Goal: Task Accomplishment & Management: Use online tool/utility

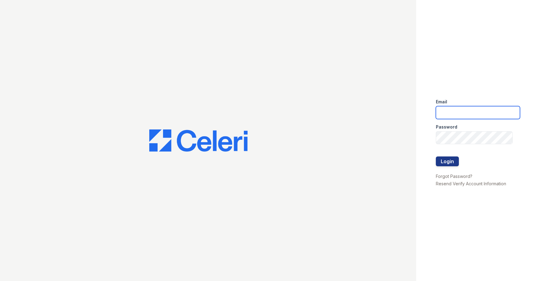
click at [450, 109] on input "email" at bounding box center [478, 112] width 84 height 13
type input "owilliams@trinity-pm.com"
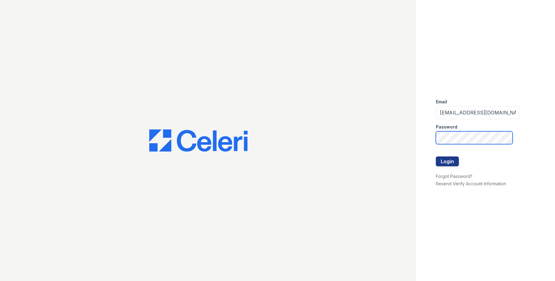
click at [436, 157] on button "Login" at bounding box center [447, 162] width 23 height 10
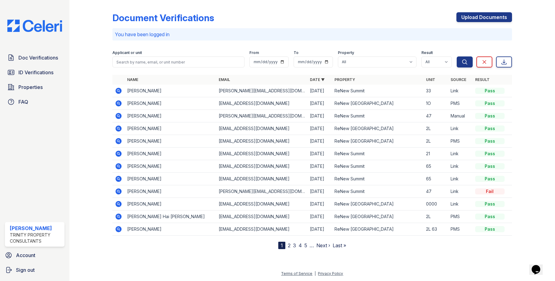
click at [92, 94] on div at bounding box center [95, 125] width 33 height 247
click at [38, 75] on span "ID Verifications" at bounding box center [35, 72] width 35 height 7
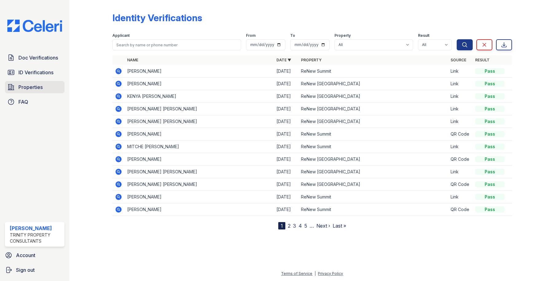
click at [38, 85] on span "Properties" at bounding box center [30, 87] width 24 height 7
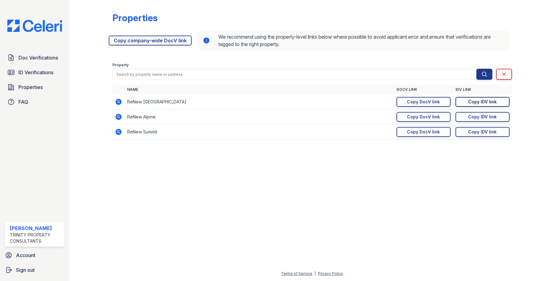
click at [484, 100] on div "Copy IDV link" at bounding box center [482, 102] width 29 height 6
click at [431, 99] on div "Copy DocV link" at bounding box center [423, 102] width 33 height 6
click at [431, 104] on div "Copy DocV link" at bounding box center [423, 102] width 33 height 6
click at [36, 74] on span "ID Verifications" at bounding box center [35, 72] width 35 height 7
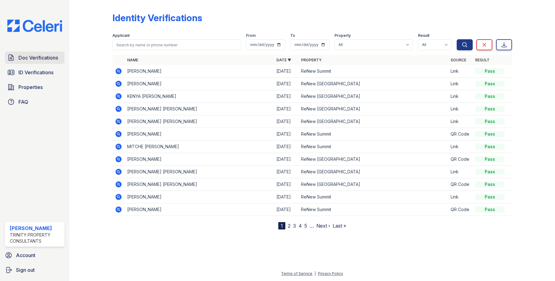
click at [36, 59] on span "Doc Verifications" at bounding box center [38, 57] width 40 height 7
